Goal: Information Seeking & Learning: Learn about a topic

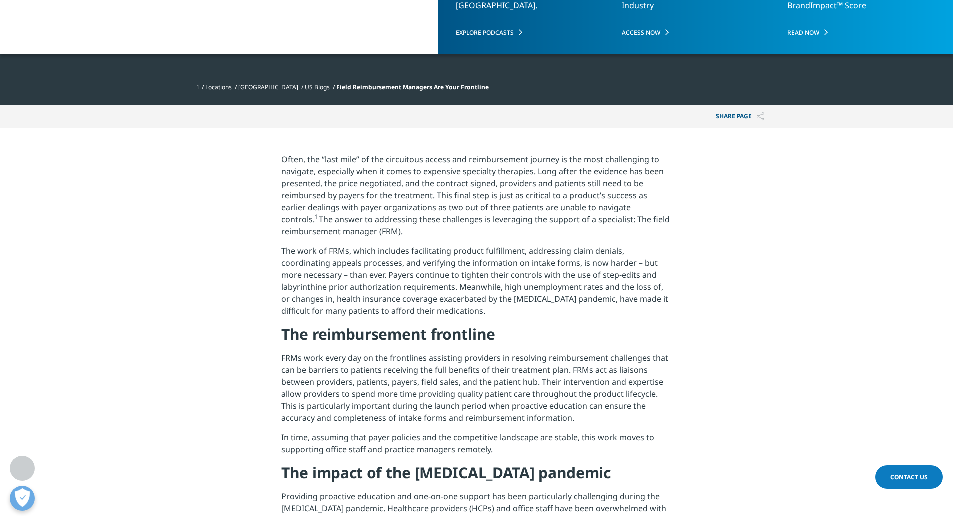
click at [376, 233] on p "Often, the “last mile” of the circuitous access and reimbursement journey is th…" at bounding box center [476, 199] width 391 height 92
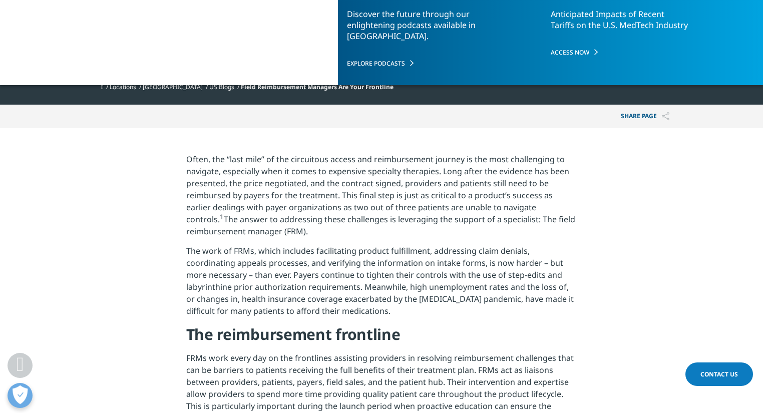
click at [293, 254] on p "The work of FRMs, which includes facilitating product fulfillment, addressing c…" at bounding box center [381, 285] width 391 height 80
click at [277, 269] on p "The work of FRMs, which includes facilitating product fulfillment, addressing c…" at bounding box center [381, 285] width 391 height 80
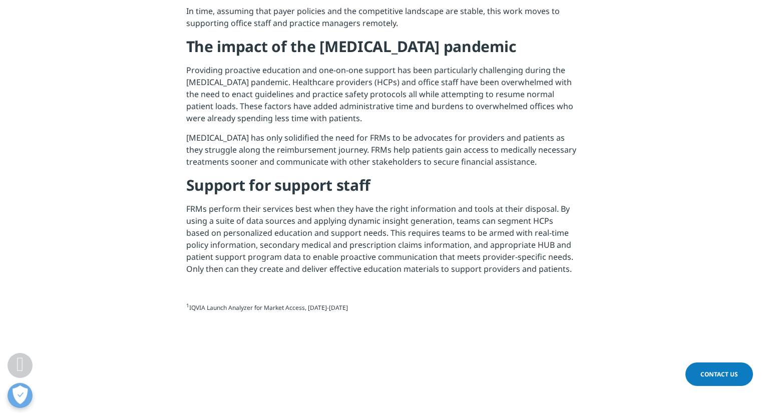
scroll to position [691, 0]
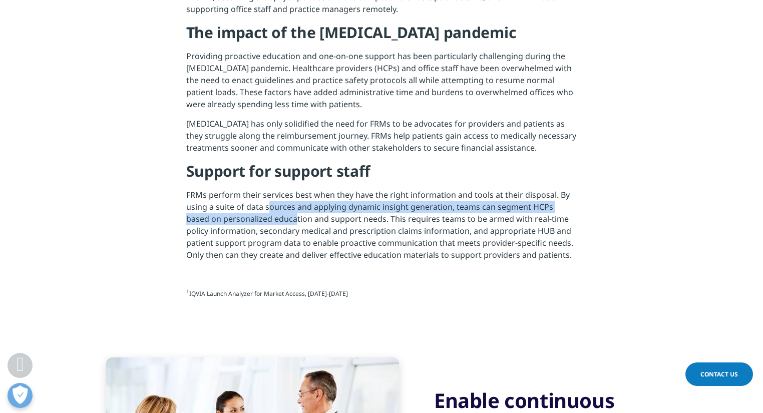
drag, startPoint x: 269, startPoint y: 204, endPoint x: 269, endPoint y: 220, distance: 16.0
click at [269, 220] on p "FRMs perform their services best when they have the right information and tools…" at bounding box center [381, 229] width 391 height 80
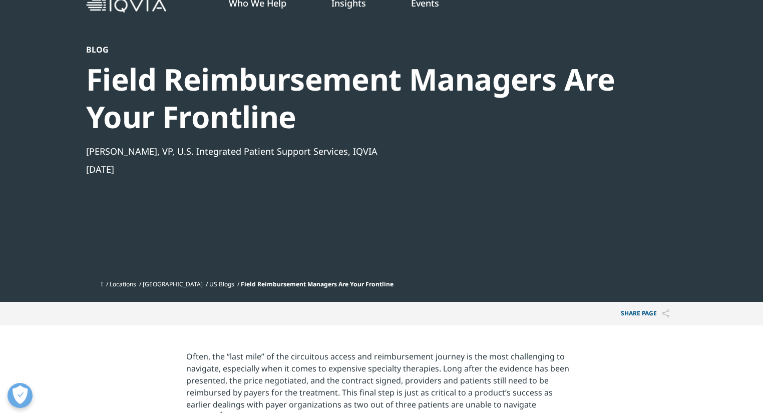
scroll to position [50, 0]
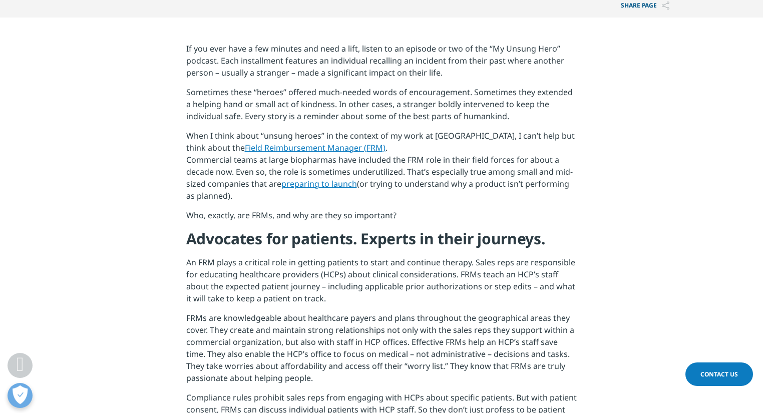
scroll to position [400, 0]
